Goal: Find specific page/section: Find specific page/section

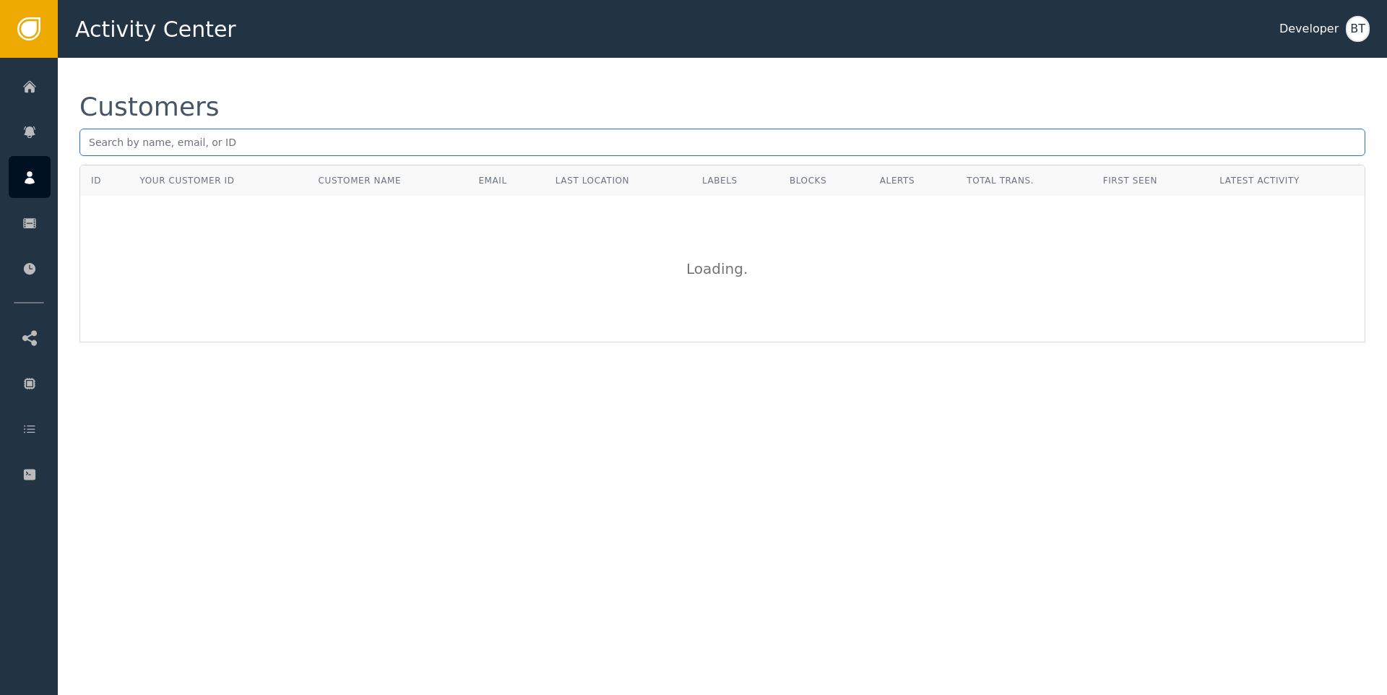
click at [194, 152] on input "text" at bounding box center [722, 142] width 1286 height 27
click at [193, 146] on input "text" at bounding box center [722, 142] width 1286 height 27
click at [269, 148] on input "text" at bounding box center [722, 142] width 1286 height 27
paste input "[EMAIL_ADDRESS][DOMAIN_NAME]"
click at [254, 147] on input "[EMAIL_ADDRESS][DOMAIN_NAME]" at bounding box center [722, 142] width 1286 height 27
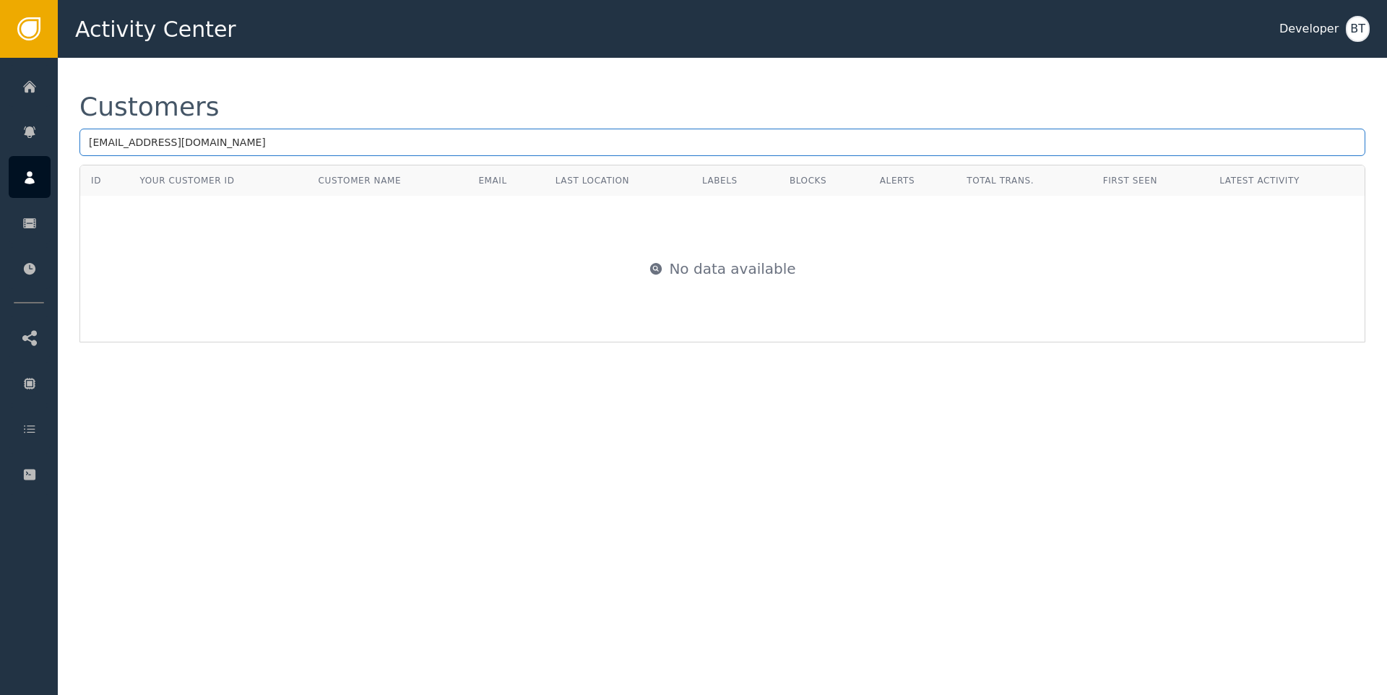
click at [254, 147] on input "[EMAIL_ADDRESS][DOMAIN_NAME]" at bounding box center [722, 142] width 1286 height 27
paste input "59b19ec1-7f2d-4b54-bff2-5650323bd3b8"
type input "59b19ec1-7f2d-4b54-bff2-5650323bd3b8"
click at [341, 144] on input "59b19ec1-7f2d-4b54-bff2-5650323bd3b8" at bounding box center [722, 142] width 1286 height 27
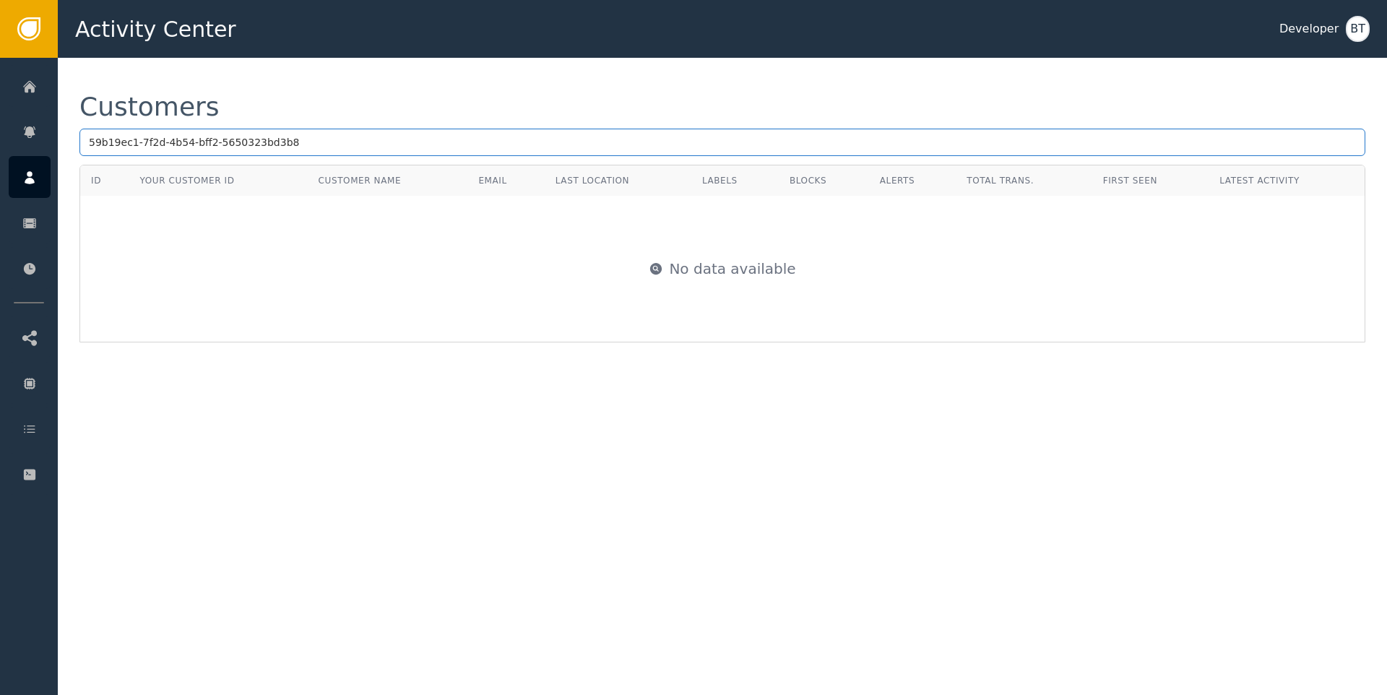
click at [341, 144] on input "59b19ec1-7f2d-4b54-bff2-5650323bd3b8" at bounding box center [722, 142] width 1286 height 27
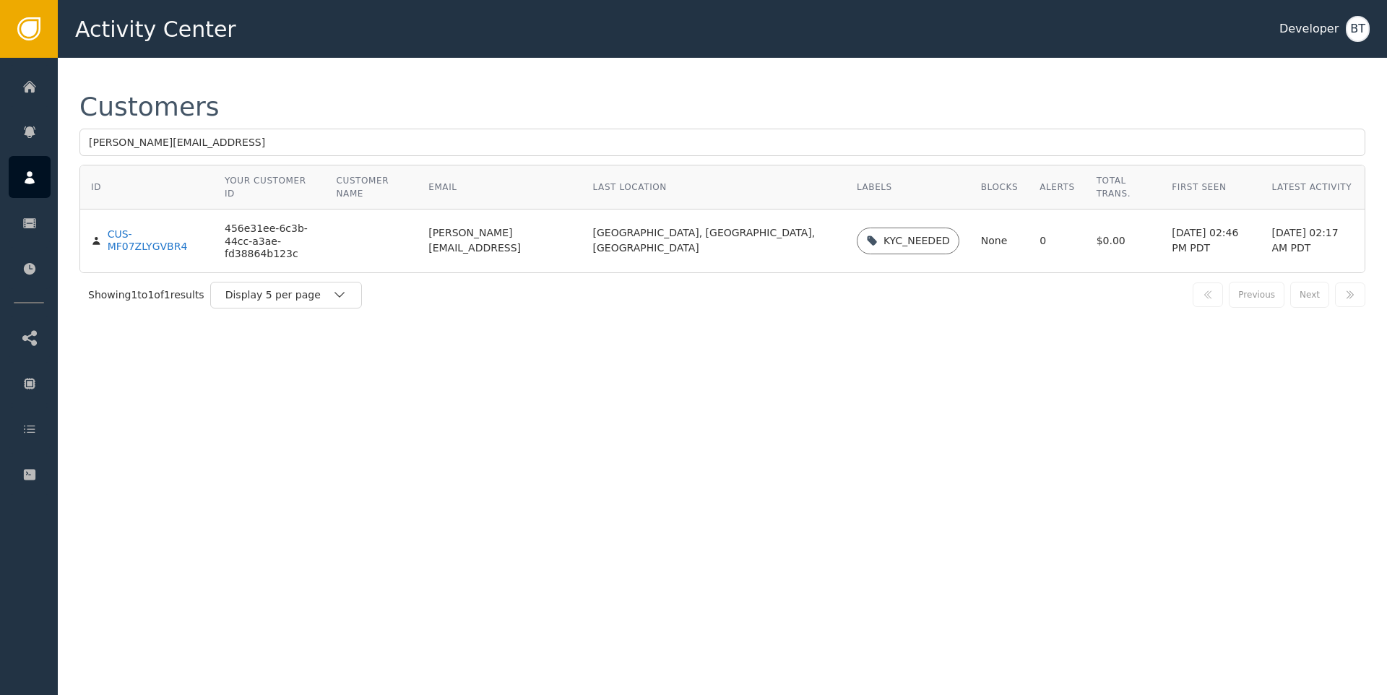
click at [342, 121] on div "Customers [PERSON_NAME][EMAIL_ADDRESS]" at bounding box center [722, 129] width 1286 height 71
click at [295, 142] on input "[PERSON_NAME][EMAIL_ADDRESS]" at bounding box center [722, 142] width 1286 height 27
paste input "59b19ec1-7f2d-4b54-bff2-5650323bd3b8"
click at [295, 142] on input "[PERSON_NAME]@vapi.59b19ec1-7f2d-4b54-bff2-5650323bd3b8" at bounding box center [722, 142] width 1286 height 27
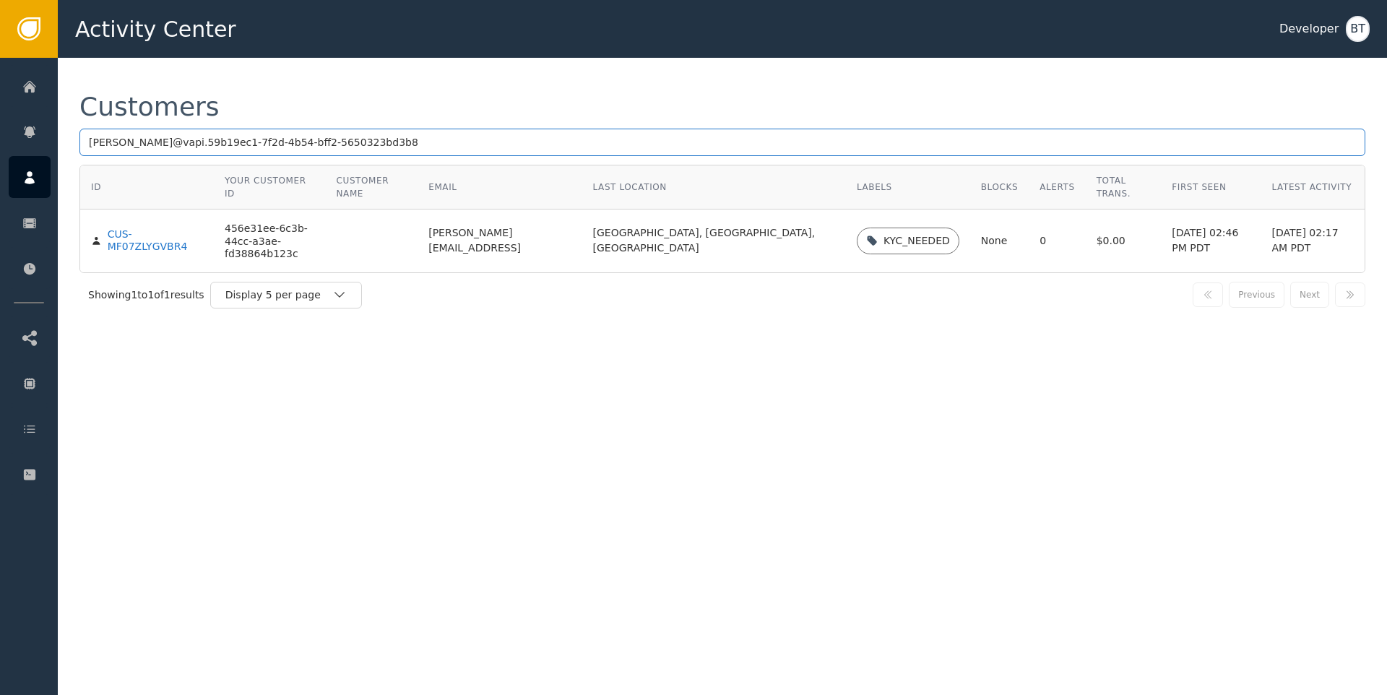
click at [295, 142] on input "[PERSON_NAME]@vapi.59b19ec1-7f2d-4b54-bff2-5650323bd3b8" at bounding box center [722, 142] width 1286 height 27
paste input "text"
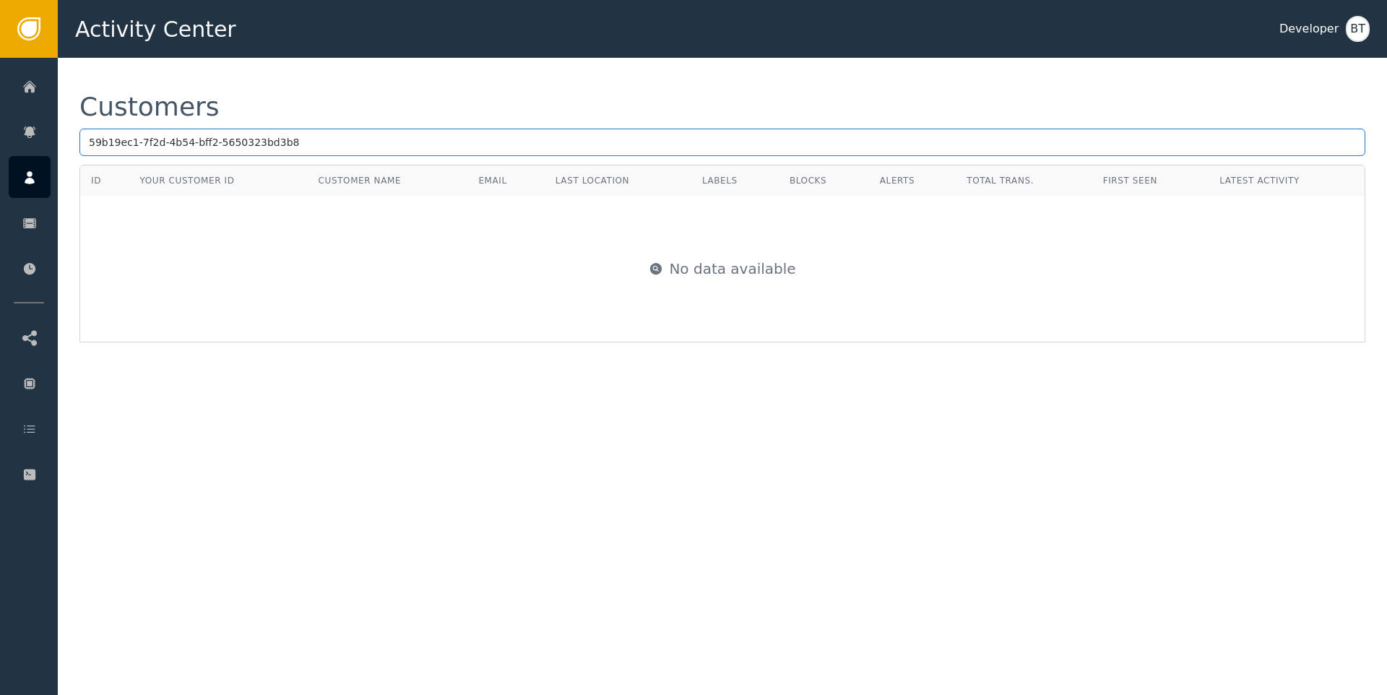
type input "59b19ec1-7f2d-4b54-bff2-5650323bd3b8"
